Goal: Information Seeking & Learning: Learn about a topic

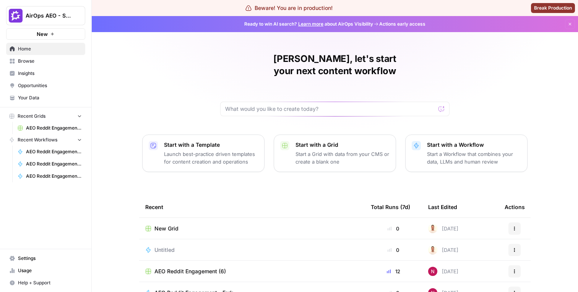
click at [41, 60] on span "Browse" at bounding box center [50, 61] width 64 height 7
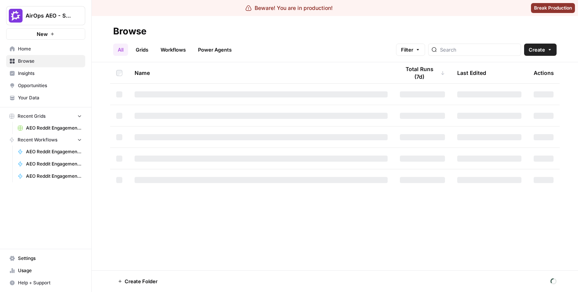
click at [162, 48] on link "Workflows" at bounding box center [173, 50] width 34 height 12
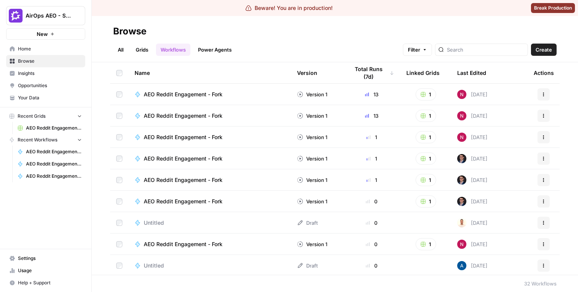
click at [432, 55] on button "Filter" at bounding box center [417, 50] width 29 height 12
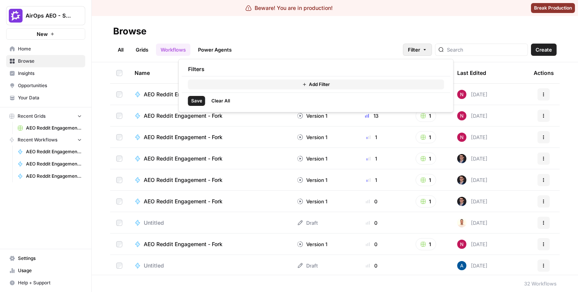
click at [337, 83] on button "Add Filter" at bounding box center [316, 85] width 256 height 10
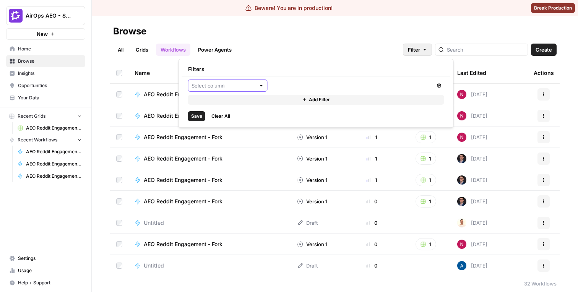
click at [225, 87] on input "text" at bounding box center [224, 86] width 64 height 8
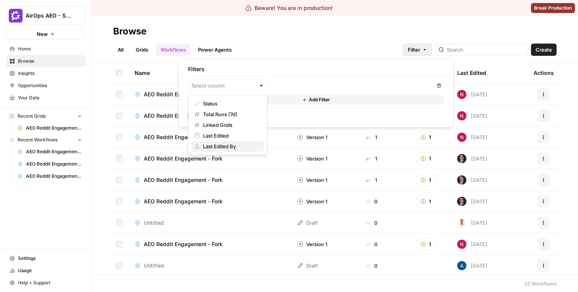
click at [218, 146] on span "Last Edited By" at bounding box center [230, 147] width 55 height 8
type input "Last Edited By"
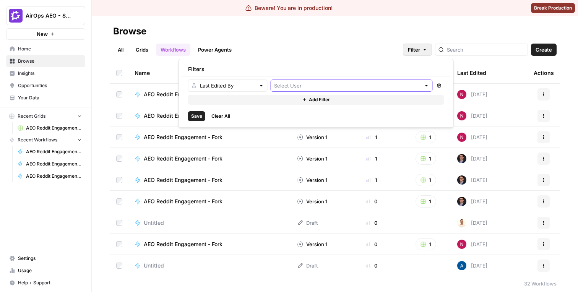
click at [344, 88] on input "text" at bounding box center [347, 86] width 147 height 8
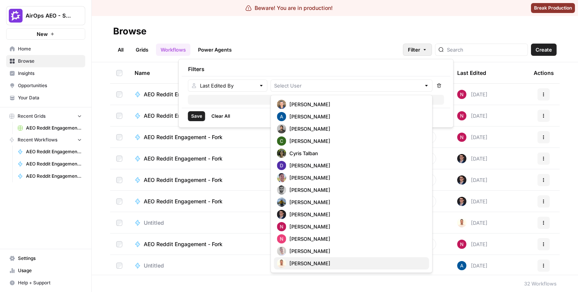
click at [307, 265] on span "[PERSON_NAME]" at bounding box center [356, 264] width 134 height 8
type input "[PERSON_NAME]"
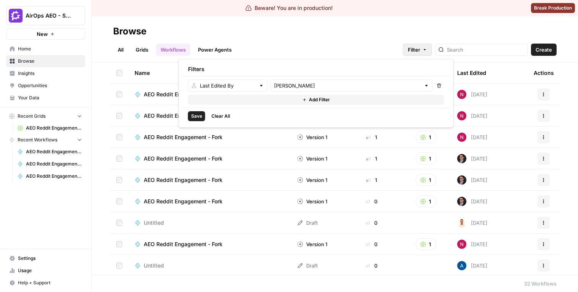
click at [391, 104] on button "Add Filter" at bounding box center [316, 100] width 256 height 10
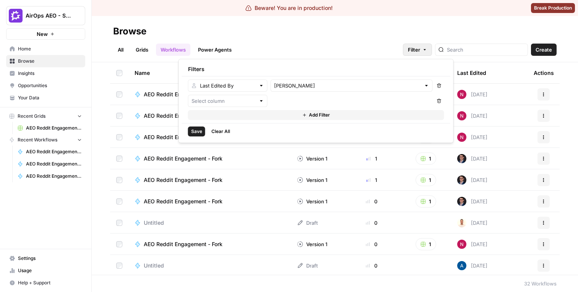
click at [198, 134] on span "Save" at bounding box center [196, 131] width 11 height 7
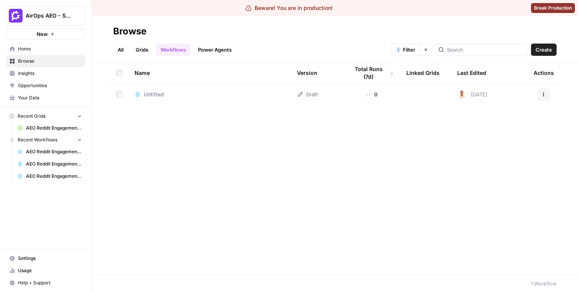
click at [415, 49] on span "Filter" at bounding box center [409, 50] width 12 height 8
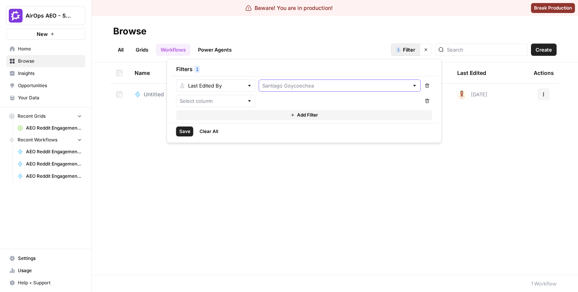
click at [313, 87] on input "text" at bounding box center [335, 86] width 147 height 8
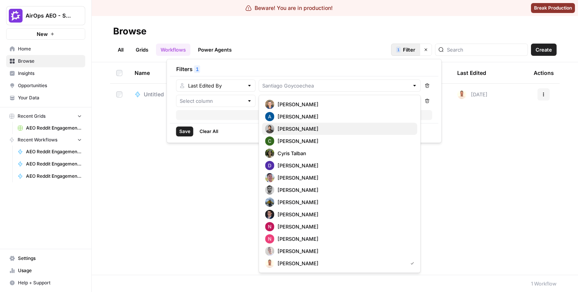
click at [312, 124] on button "[PERSON_NAME]" at bounding box center [339, 129] width 155 height 12
type input "[PERSON_NAME]"
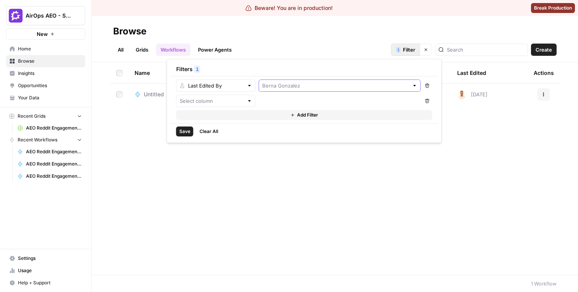
click at [322, 85] on input "text" at bounding box center [335, 86] width 147 height 8
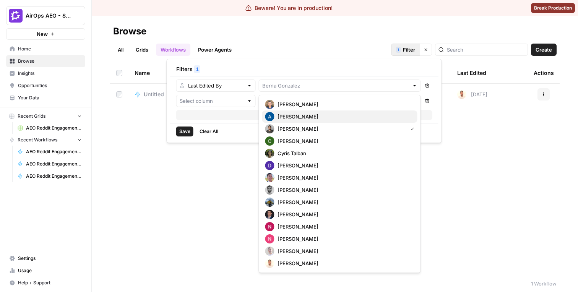
click at [319, 112] on div "[PERSON_NAME]" at bounding box center [339, 116] width 149 height 9
type input "[PERSON_NAME]"
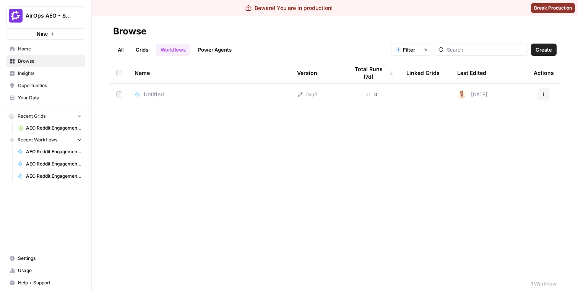
click at [440, 43] on div "All Grids Workflows Power Agents 1 Filter Clear filters Create" at bounding box center [334, 46] width 443 height 18
click at [432, 45] on button "Clear filters" at bounding box center [426, 50] width 12 height 12
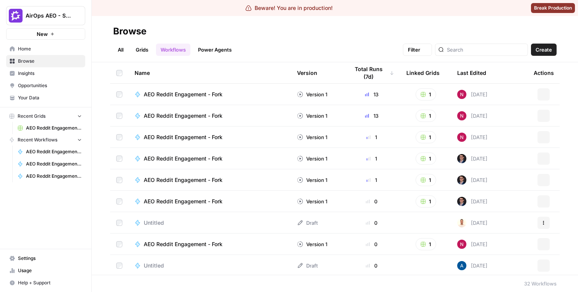
click at [427, 50] on button "Filter" at bounding box center [417, 50] width 29 height 12
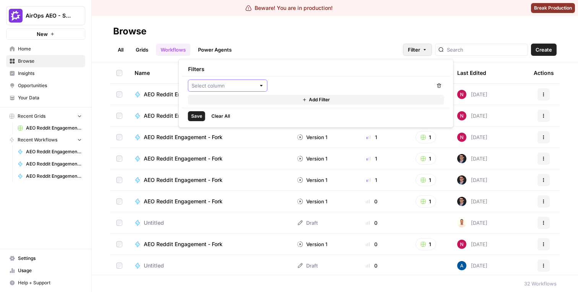
click at [218, 87] on input "text" at bounding box center [224, 86] width 64 height 8
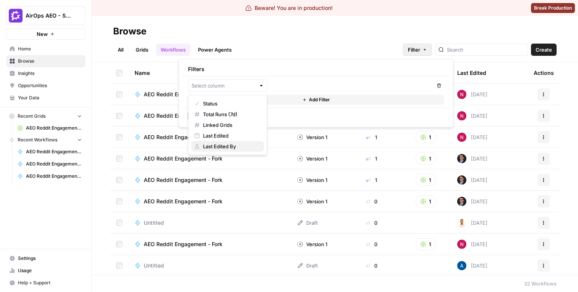
click at [219, 148] on span "Last Edited By" at bounding box center [230, 147] width 55 height 8
type input "Last Edited By"
